Goal: Transaction & Acquisition: Purchase product/service

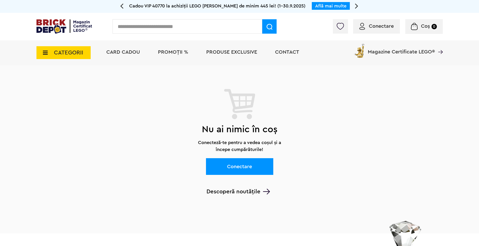
click at [165, 16] on div "Conectare Coș 0" at bounding box center [239, 26] width 479 height 27
click at [160, 28] on input "text" at bounding box center [187, 26] width 150 height 14
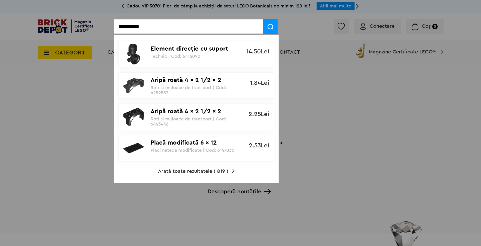
drag, startPoint x: 147, startPoint y: 27, endPoint x: 89, endPoint y: 25, distance: 57.8
type input "*"
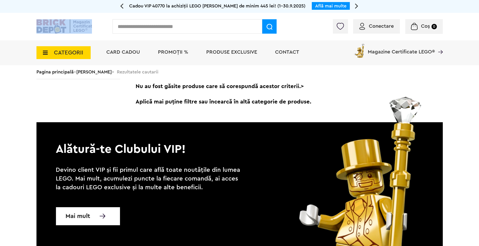
drag, startPoint x: 112, startPoint y: 34, endPoint x: 127, endPoint y: 32, distance: 14.5
click at [119, 32] on div "Conectare Coș 0" at bounding box center [239, 26] width 479 height 27
drag, startPoint x: 127, startPoint y: 32, endPoint x: 131, endPoint y: 30, distance: 4.8
click at [127, 32] on input "text" at bounding box center [187, 26] width 150 height 14
type input "*"
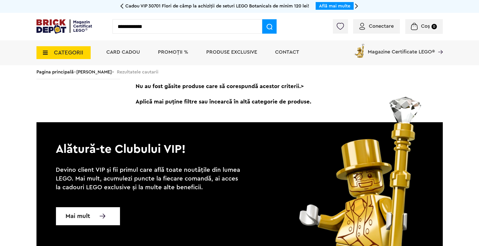
type input "**********"
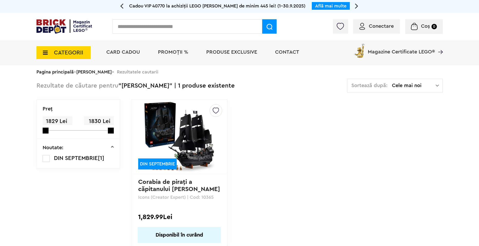
click at [199, 136] on img at bounding box center [179, 137] width 72 height 72
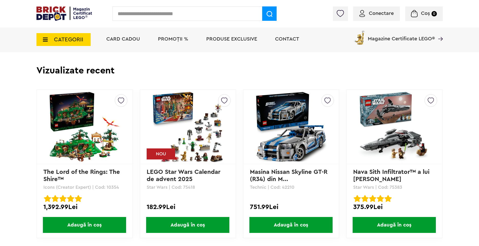
scroll to position [488, 0]
